Goal: Task Accomplishment & Management: Manage account settings

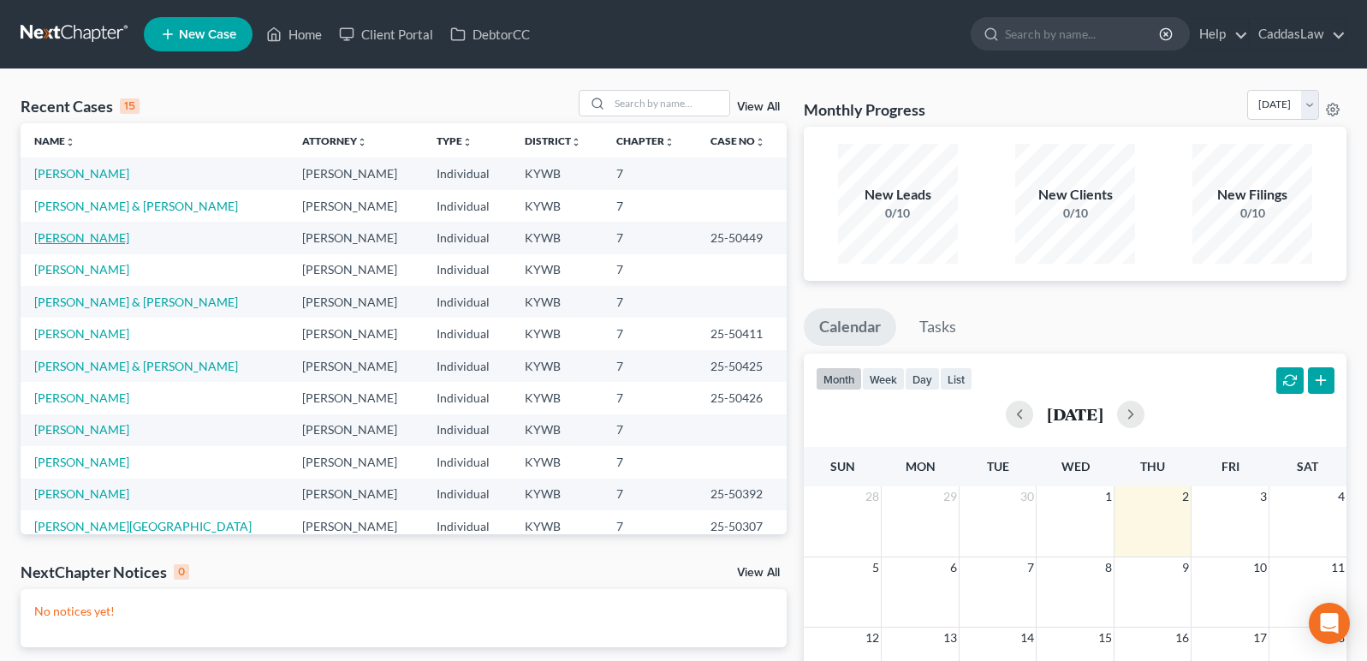
click at [82, 240] on link "[PERSON_NAME]" at bounding box center [81, 237] width 95 height 15
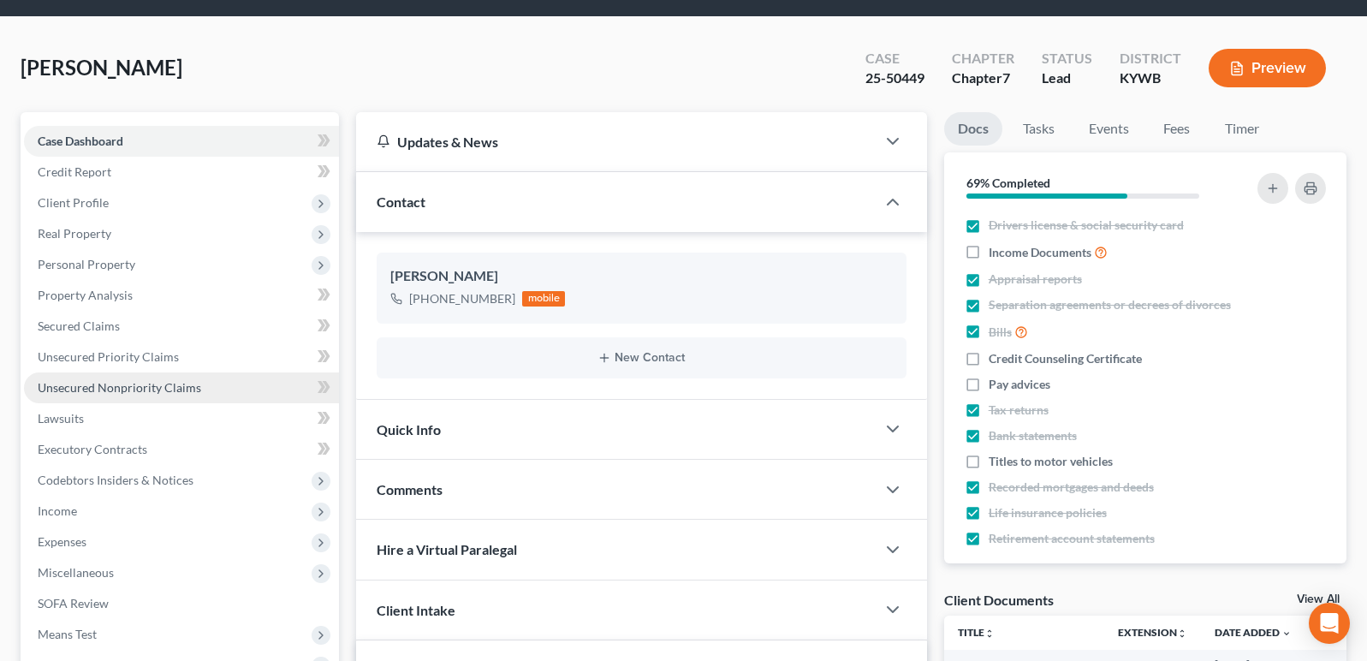
scroll to position [55, 0]
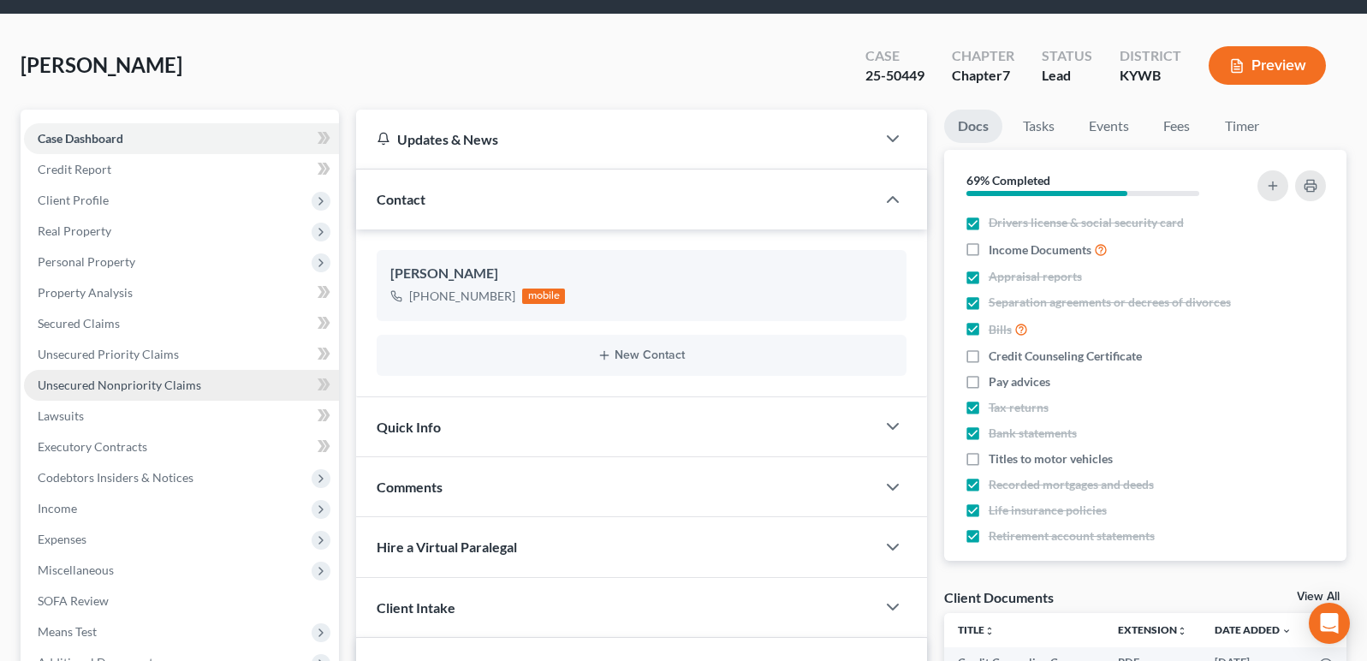
click at [139, 383] on span "Unsecured Nonpriority Claims" at bounding box center [119, 384] width 163 height 15
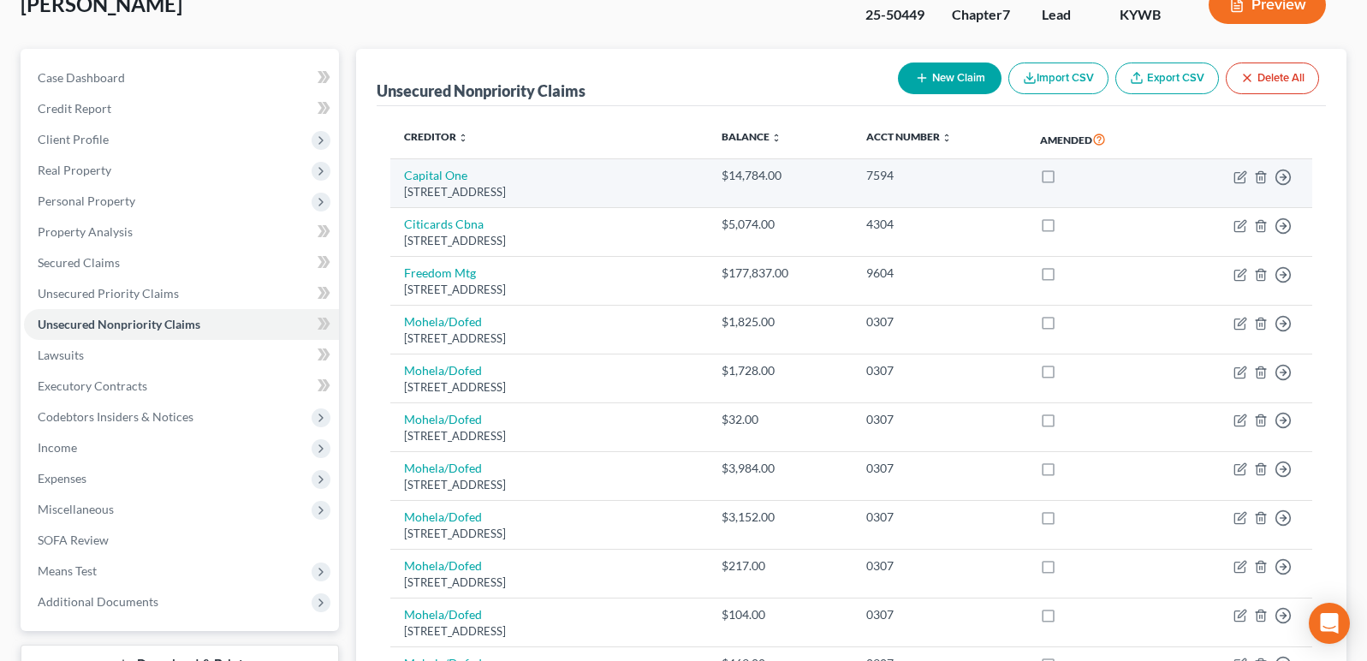
scroll to position [112, 0]
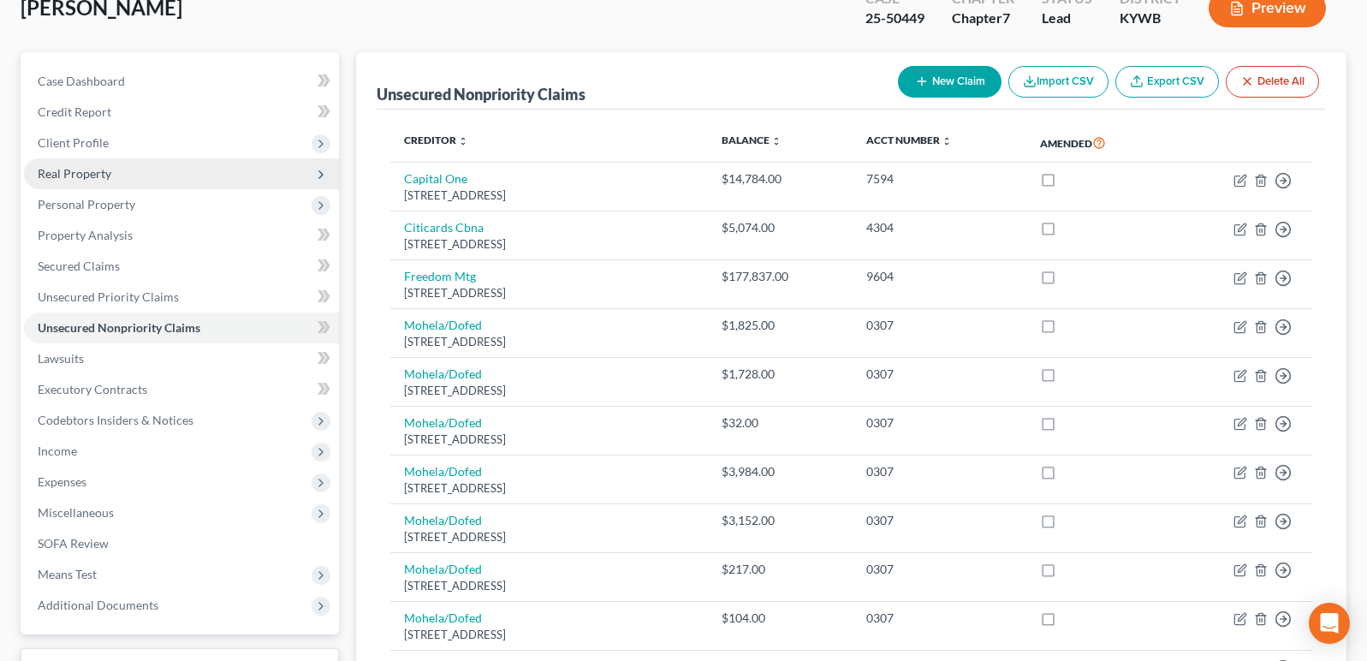
click at [119, 169] on span "Real Property" at bounding box center [181, 173] width 315 height 31
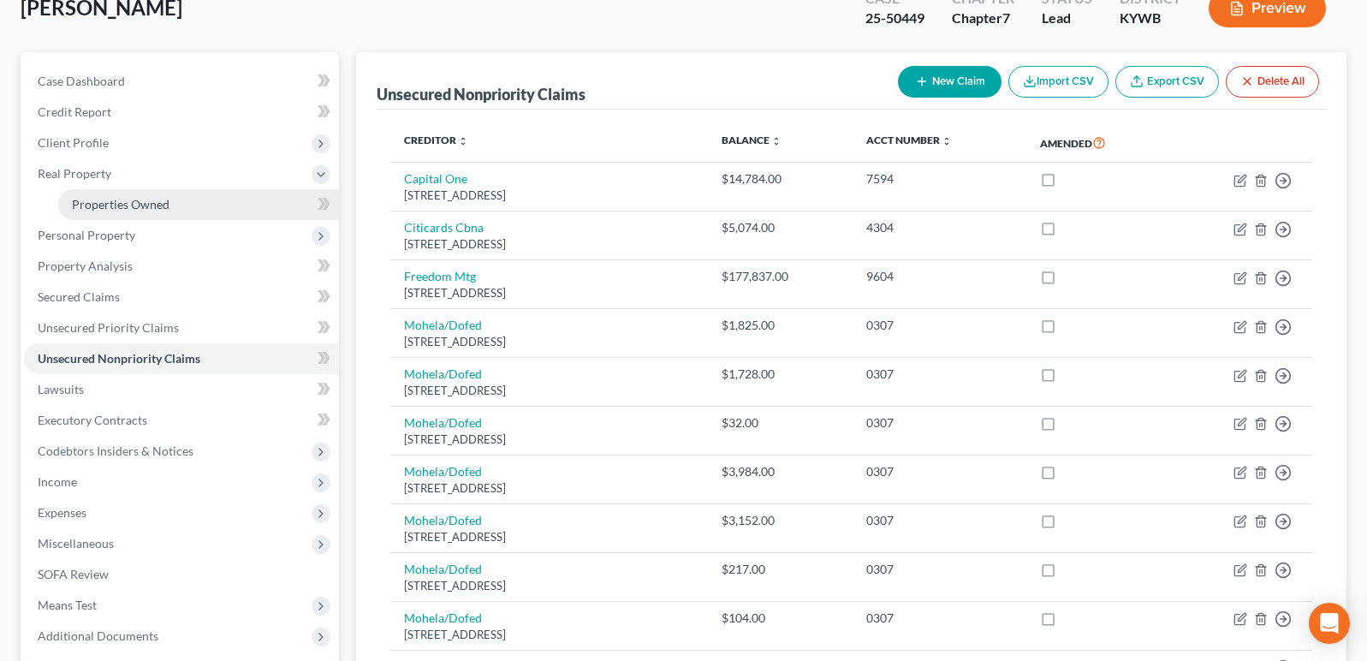
click at [122, 197] on span "Properties Owned" at bounding box center [121, 204] width 98 height 15
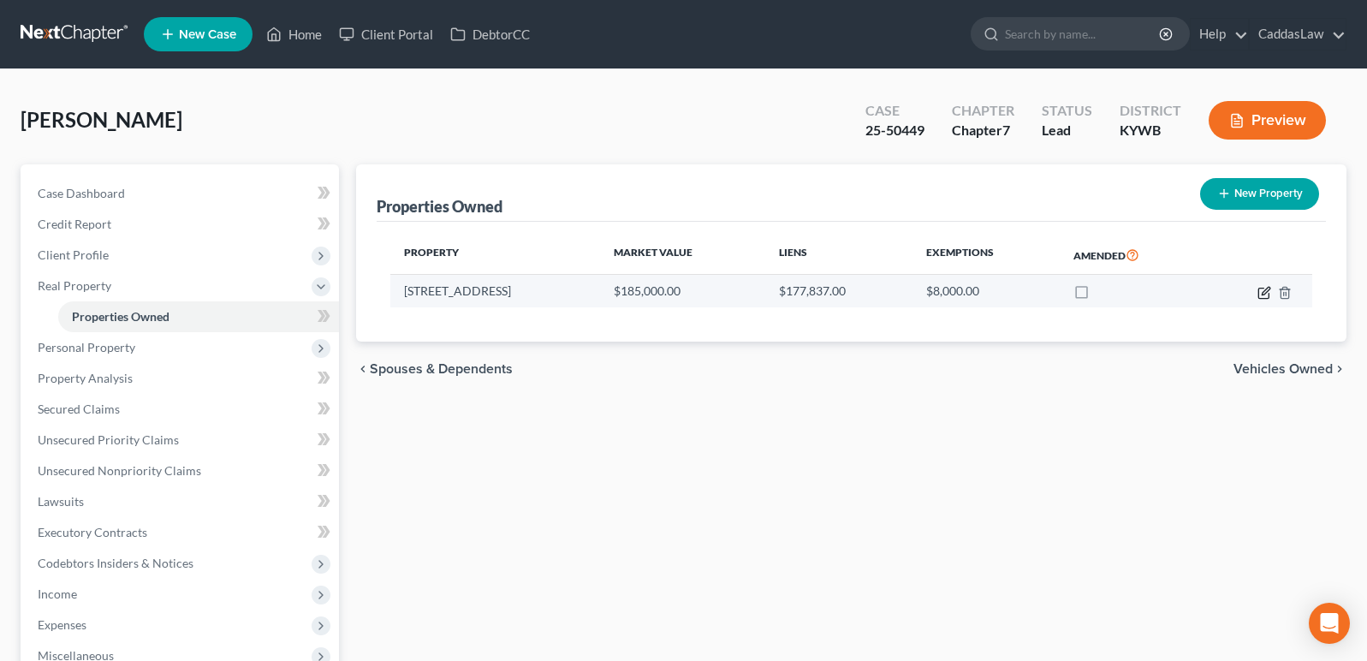
click at [1267, 289] on icon "button" at bounding box center [1264, 293] width 14 height 14
select select "18"
select select "17"
select select "0"
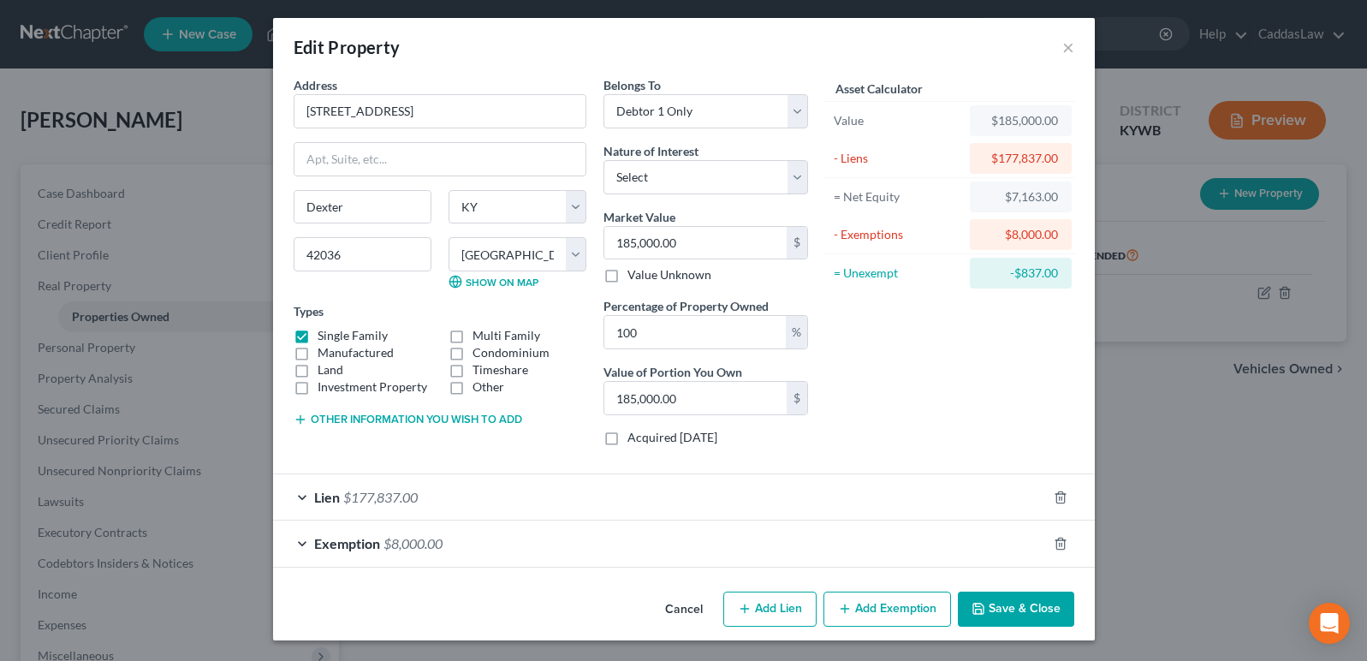
scroll to position [3, 0]
click at [845, 496] on div "Lien $177,837.00" at bounding box center [660, 496] width 774 height 45
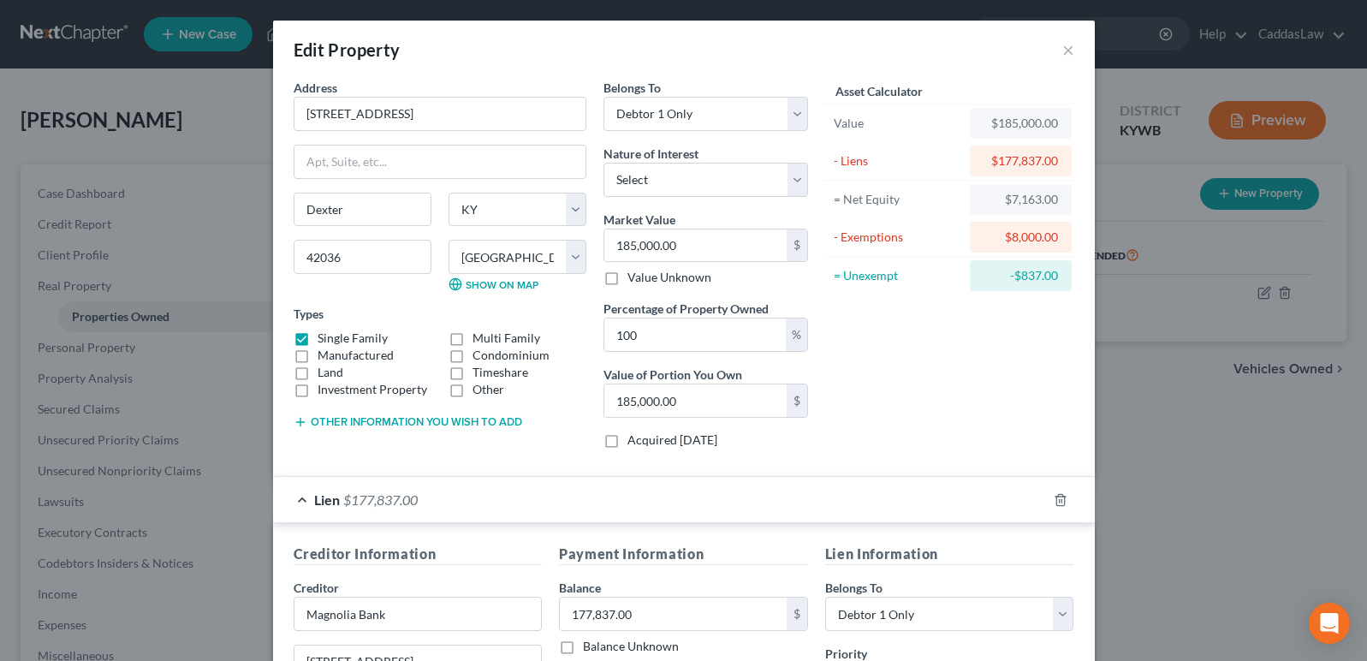
scroll to position [0, 0]
click at [1067, 55] on button "×" at bounding box center [1068, 49] width 12 height 21
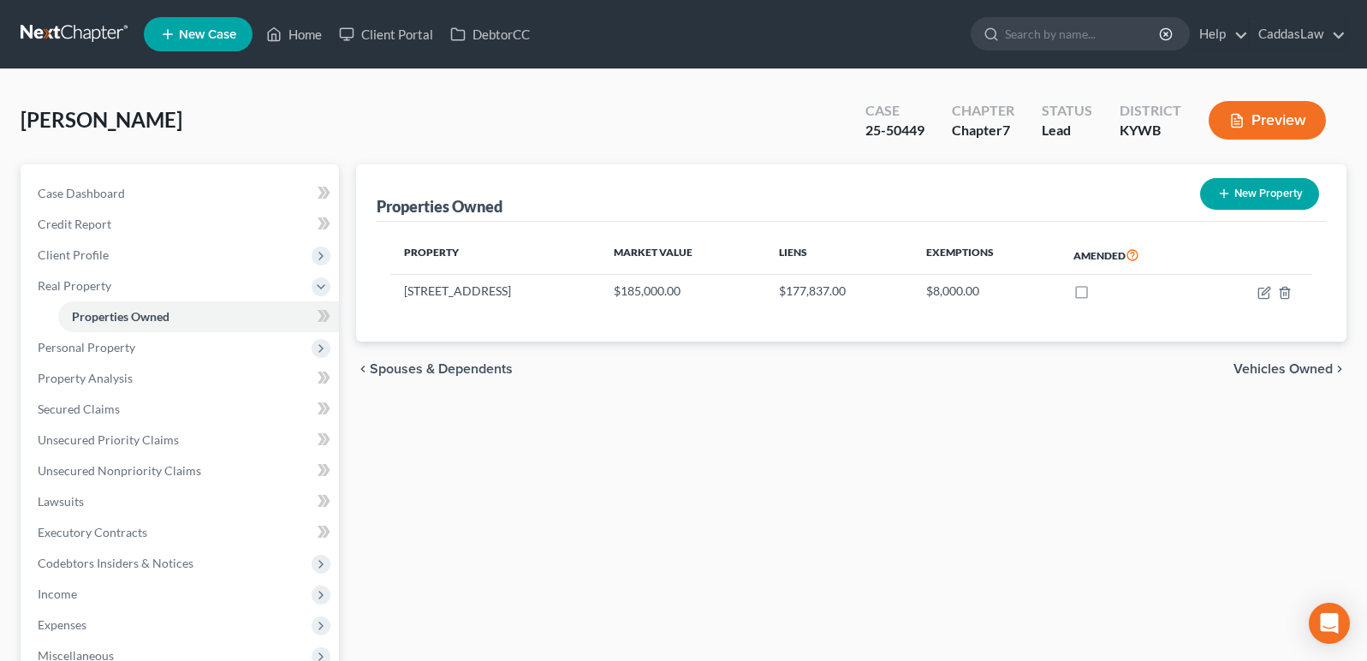
click at [1293, 123] on button "Preview" at bounding box center [1266, 120] width 117 height 39
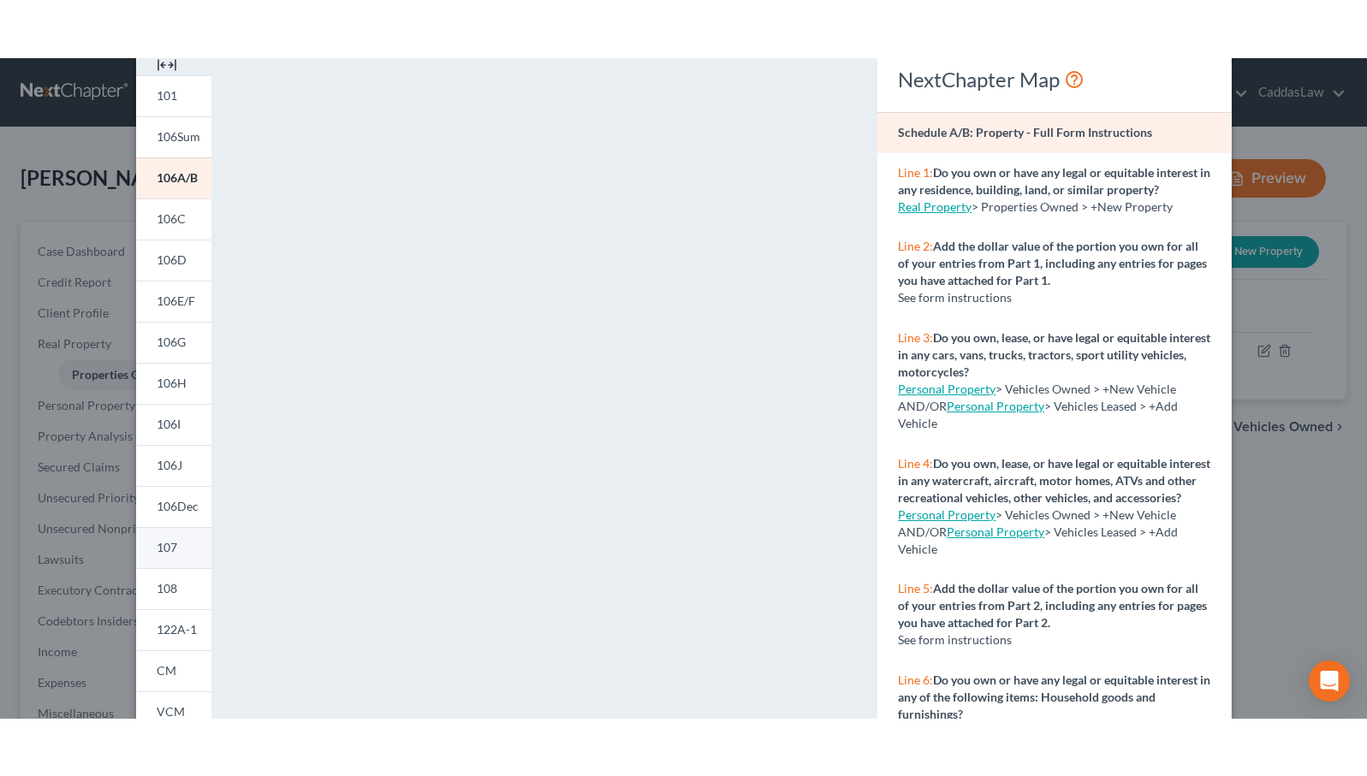
scroll to position [121, 0]
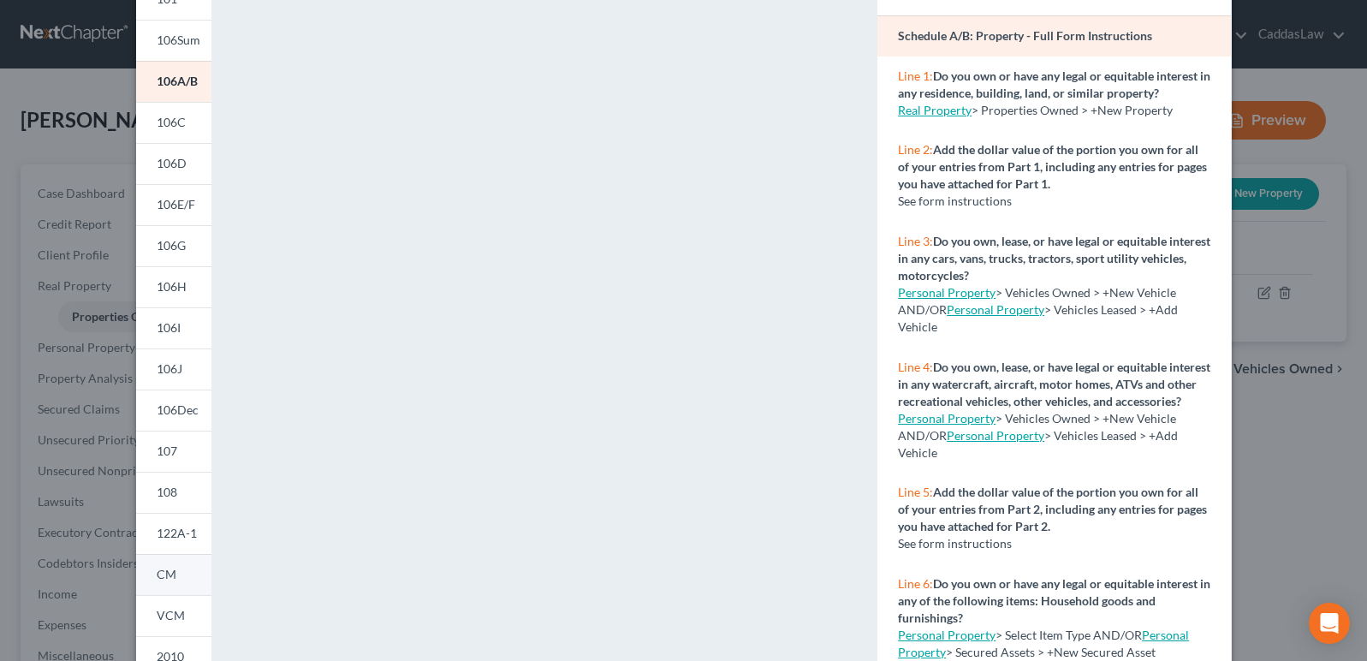
click at [175, 566] on link "CM" at bounding box center [173, 574] width 75 height 41
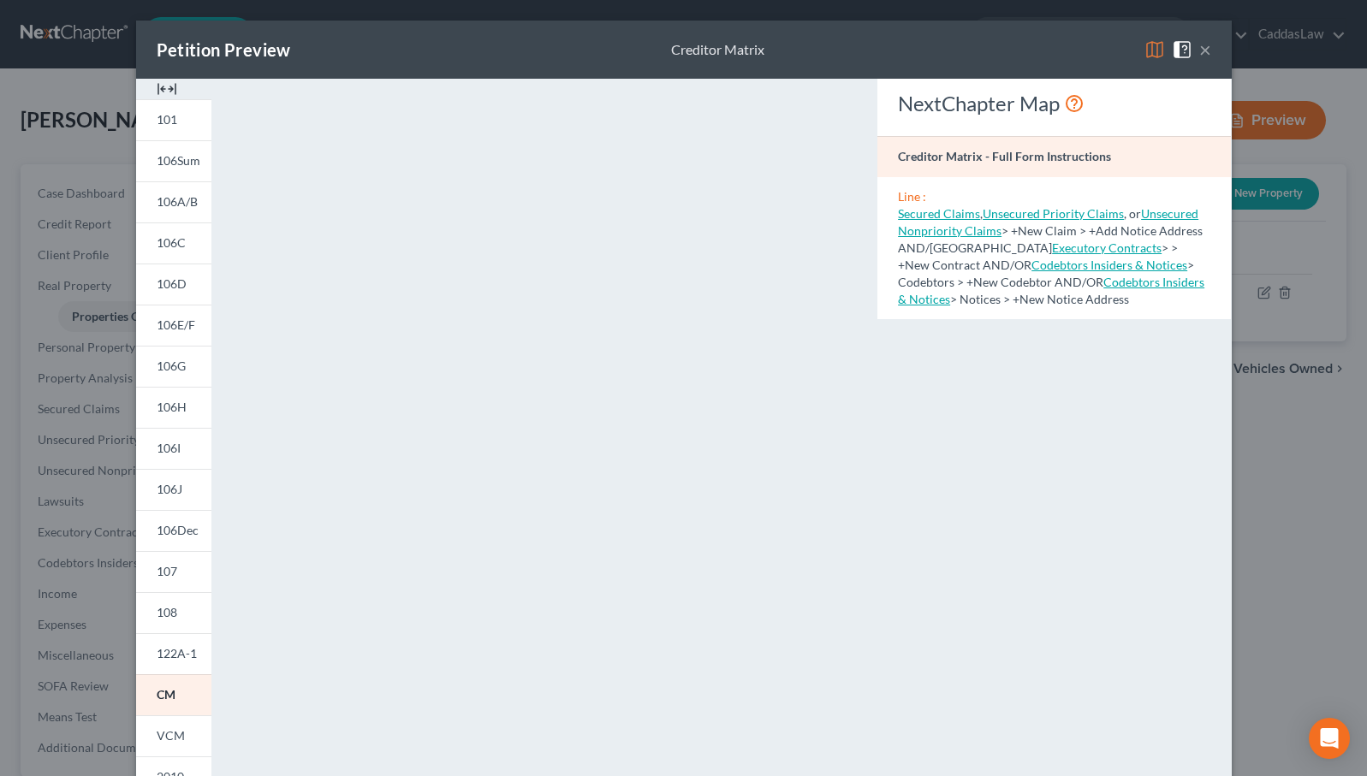
scroll to position [0, 0]
click at [1204, 50] on button "×" at bounding box center [1205, 49] width 12 height 21
